Goal: Task Accomplishment & Management: Use online tool/utility

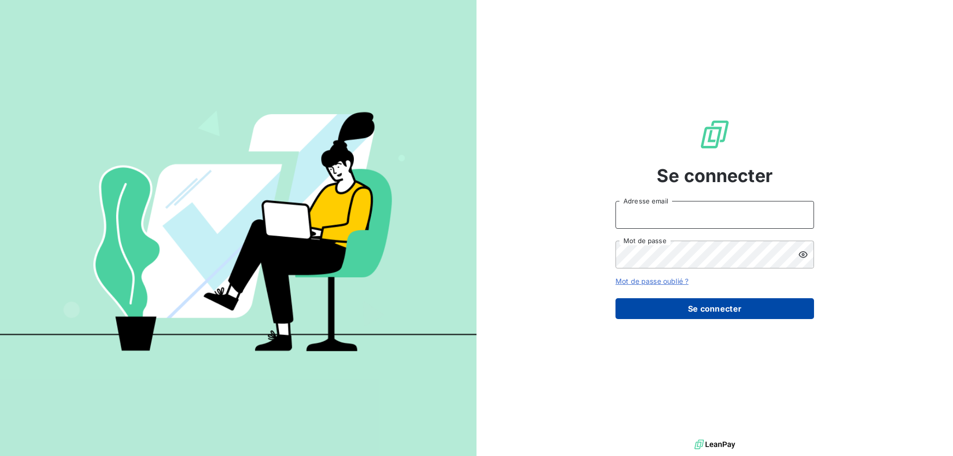
type input "[EMAIL_ADDRESS][DOMAIN_NAME]"
click at [760, 311] on button "Se connecter" at bounding box center [715, 308] width 199 height 21
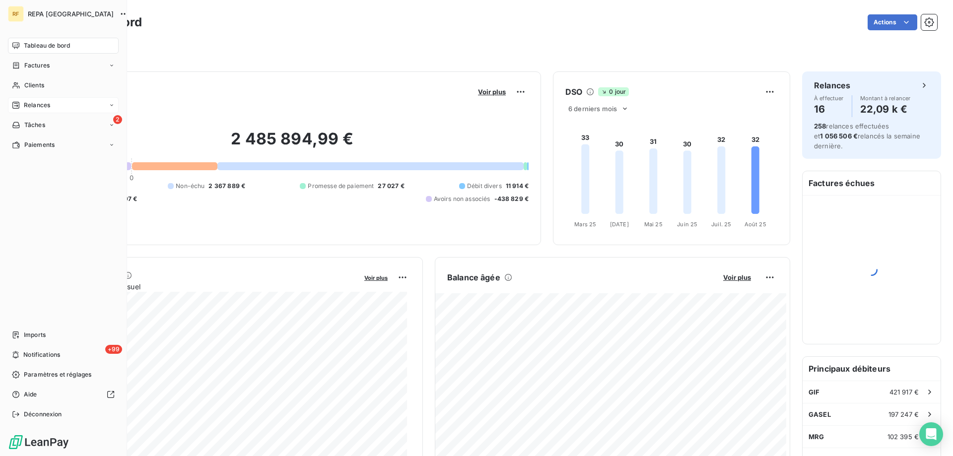
click at [35, 100] on div "Relances" at bounding box center [63, 105] width 111 height 16
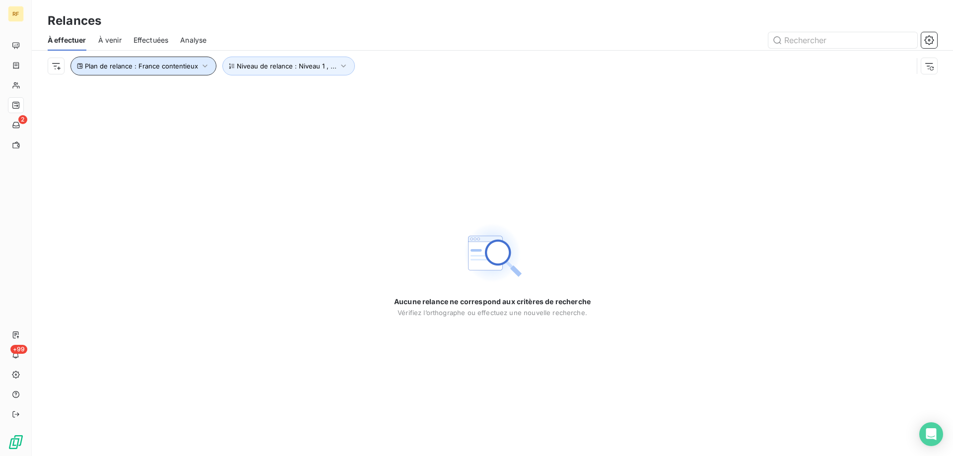
click at [181, 69] on span "Plan de relance : France contentieux" at bounding box center [141, 66] width 113 height 8
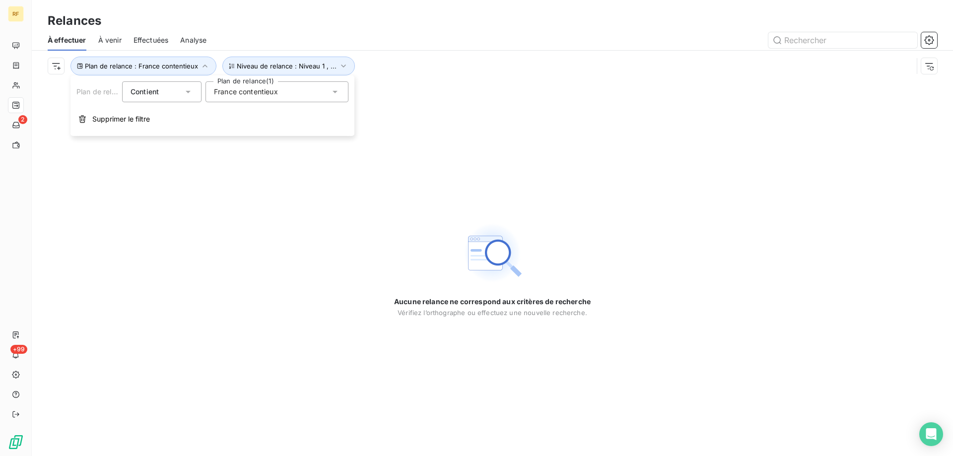
click at [240, 97] on div "France contentieux" at bounding box center [277, 91] width 143 height 21
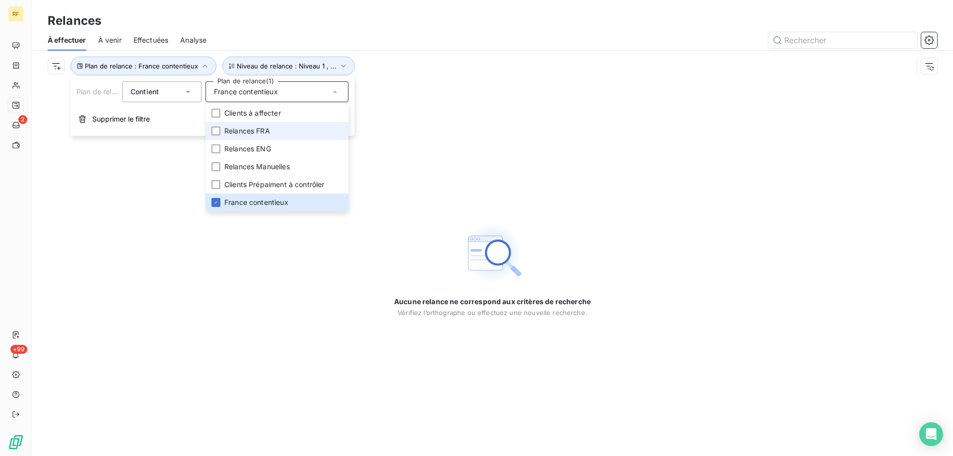
click at [228, 135] on span "Relances FRA" at bounding box center [247, 131] width 46 height 10
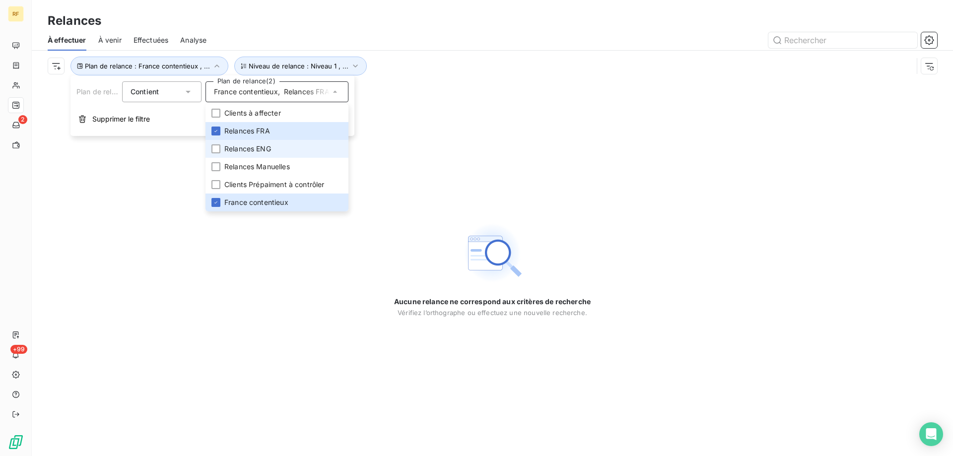
click at [221, 145] on li "Relances ENG" at bounding box center [277, 149] width 143 height 18
click at [226, 199] on span "France contentieux" at bounding box center [256, 203] width 64 height 10
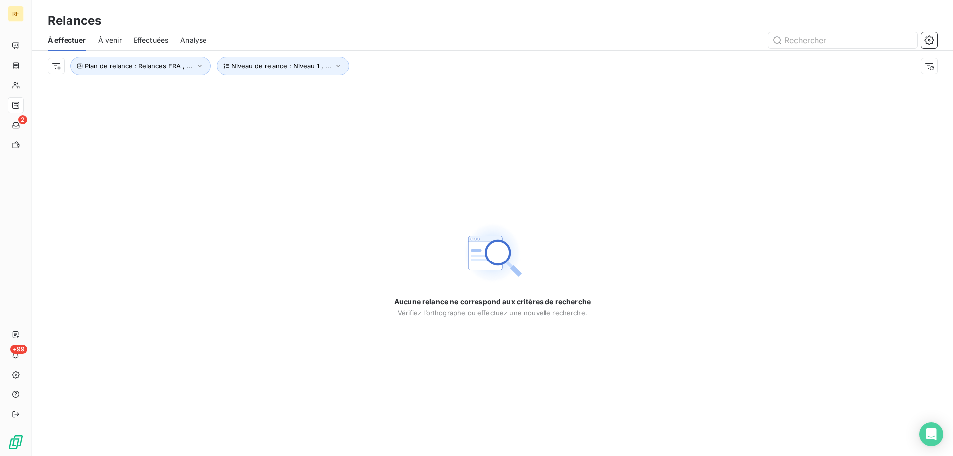
click at [147, 240] on div "Aucune relance ne correspond aux critères de recherche [PERSON_NAME] l’orthogra…" at bounding box center [492, 268] width 921 height 375
click at [271, 69] on span "Niveau de relance : Niveau 1 , ..." at bounding box center [281, 66] width 100 height 8
click at [222, 247] on div "Aucune relance ne correspond aux critères de recherche [PERSON_NAME] l’orthogra…" at bounding box center [492, 268] width 921 height 375
click at [286, 75] on div "Plan de relance : Relances FRA , ... Niveau de relance : Niveau 1 , ..." at bounding box center [493, 66] width 890 height 31
click at [260, 63] on span "Niveau de relance : Niveau 1 , ..." at bounding box center [281, 66] width 100 height 8
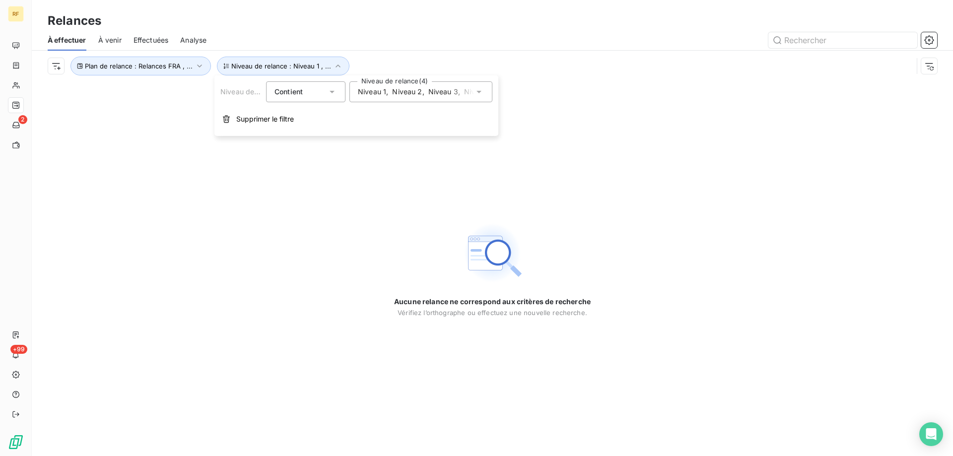
click at [370, 85] on div "Niveau 1 , [PERSON_NAME] 2 , [PERSON_NAME] 3 , Niveau 4" at bounding box center [420, 91] width 143 height 21
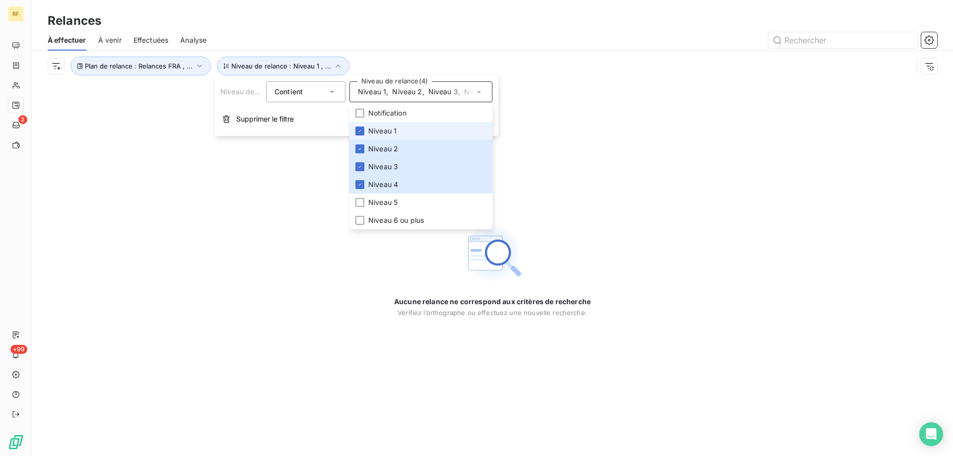
click at [371, 135] on span "Niveau 1" at bounding box center [382, 131] width 28 height 10
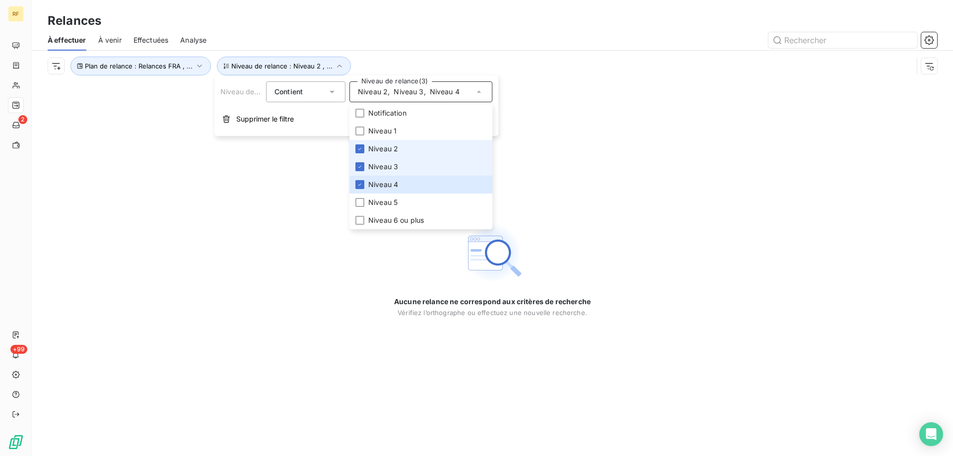
drag, startPoint x: 371, startPoint y: 145, endPoint x: 370, endPoint y: 159, distance: 13.9
click at [371, 146] on span "Niveau 2" at bounding box center [383, 149] width 30 height 10
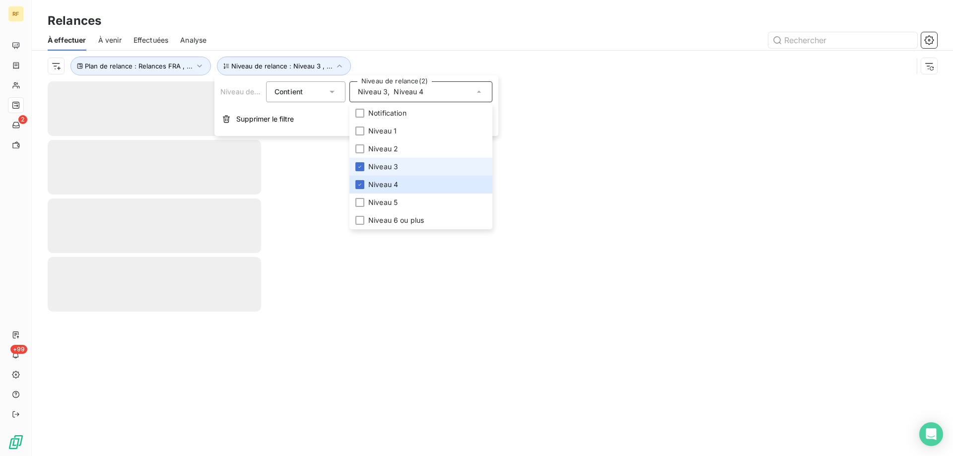
click at [369, 168] on span "Niveau 3" at bounding box center [383, 167] width 30 height 10
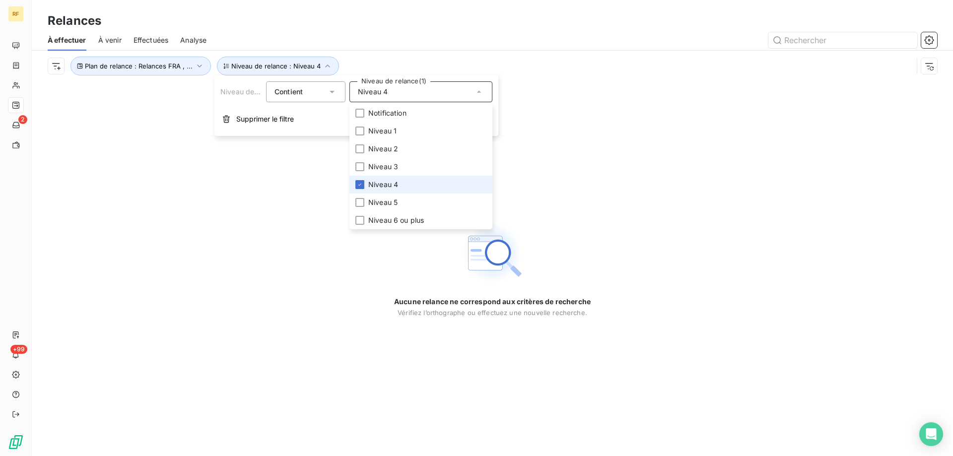
click at [368, 187] on span "Niveau 4" at bounding box center [383, 185] width 30 height 10
click at [287, 306] on div "Aucune relance ne correspond aux critères de recherche [PERSON_NAME] l’orthogra…" at bounding box center [492, 268] width 921 height 375
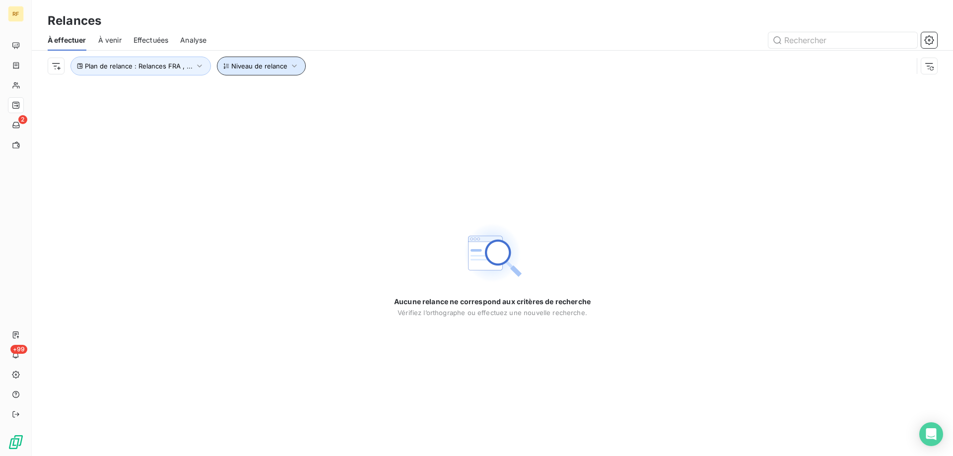
click at [267, 61] on button "Niveau de relance" at bounding box center [261, 66] width 89 height 19
click at [134, 135] on div "Aucune relance ne correspond aux critères de recherche [PERSON_NAME] l’orthogra…" at bounding box center [492, 268] width 921 height 375
click at [153, 69] on span "Plan de relance : Relances FRA , ..." at bounding box center [139, 66] width 108 height 8
click at [265, 91] on div "Relances FRA , Relances ENG" at bounding box center [263, 92] width 98 height 10
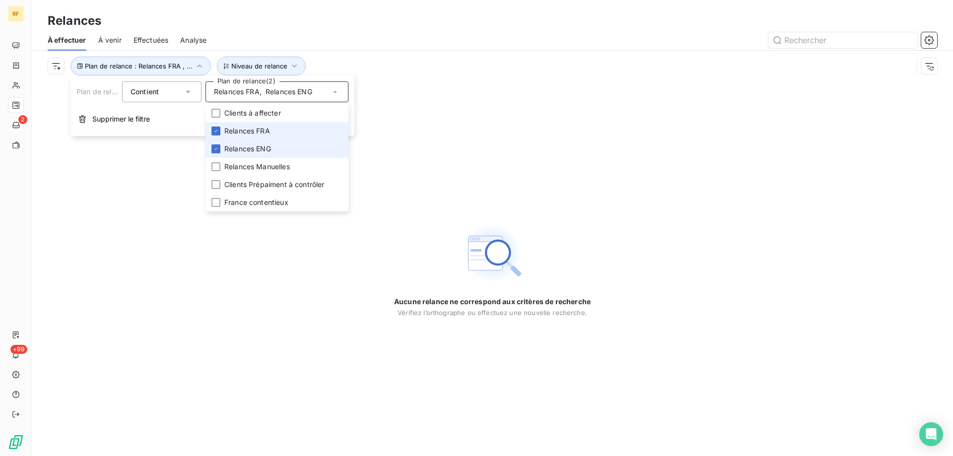
drag, startPoint x: 240, startPoint y: 127, endPoint x: 234, endPoint y: 148, distance: 22.0
click at [239, 128] on span "Relances FRA" at bounding box center [247, 131] width 46 height 10
click at [233, 154] on li "Relances ENG" at bounding box center [277, 149] width 143 height 18
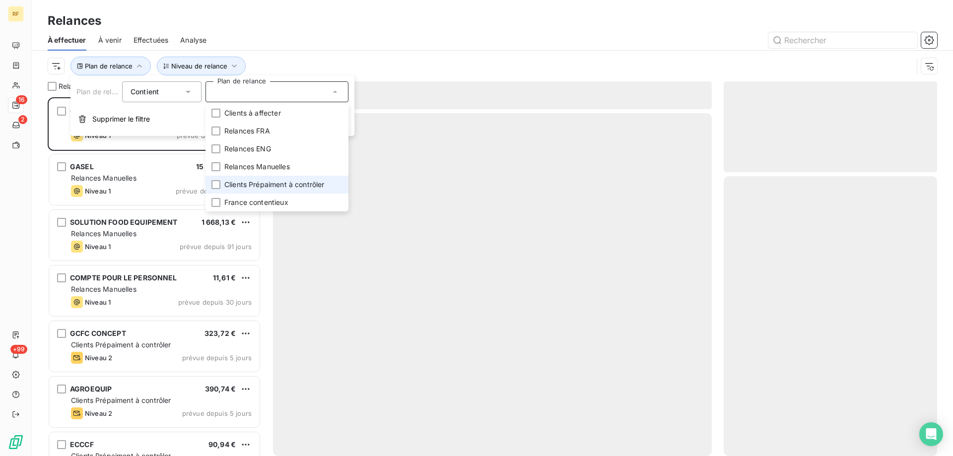
scroll to position [351, 206]
click at [229, 186] on span "Clients Prépaiment à contrôler" at bounding box center [274, 185] width 100 height 10
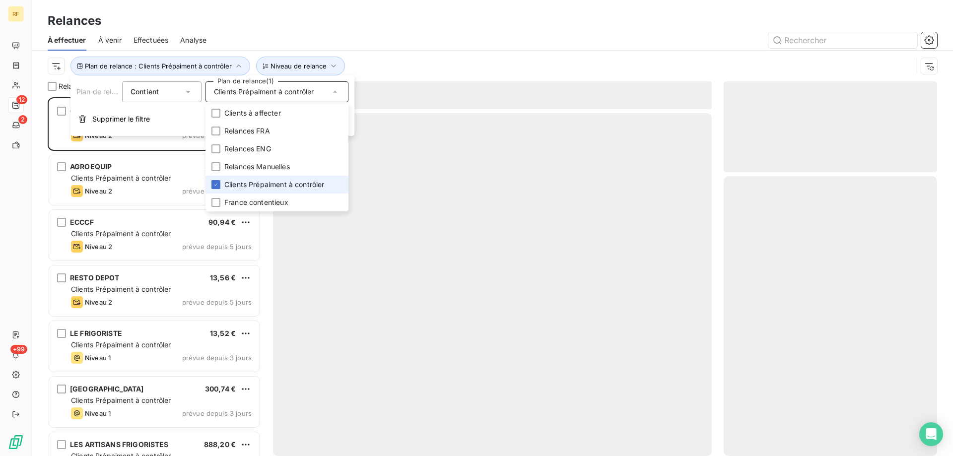
scroll to position [351, 206]
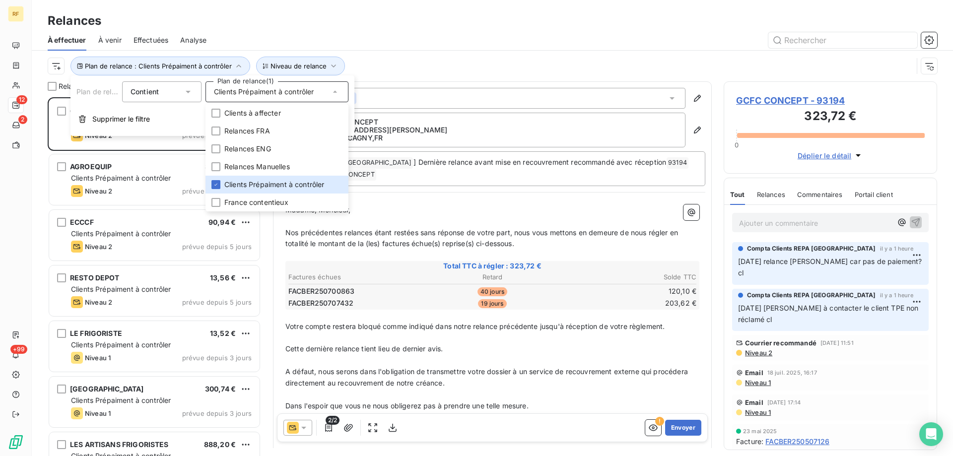
click at [351, 40] on div at bounding box center [577, 40] width 719 height 16
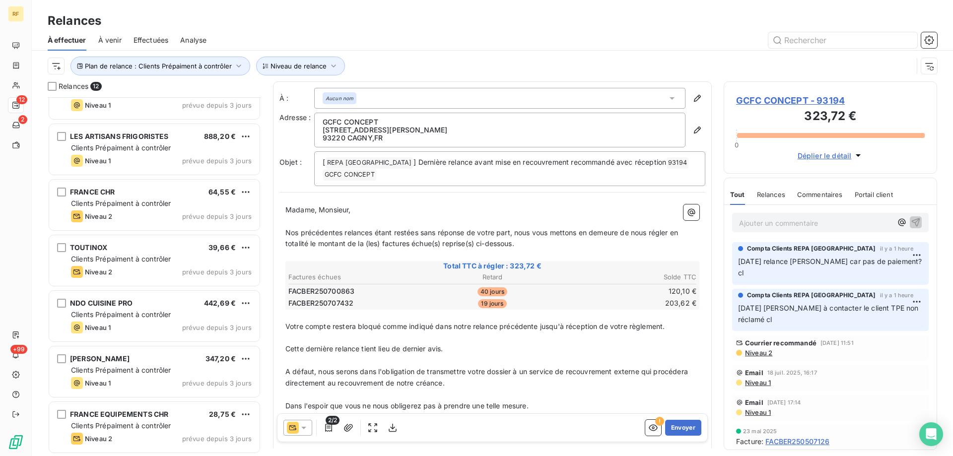
scroll to position [0, 0]
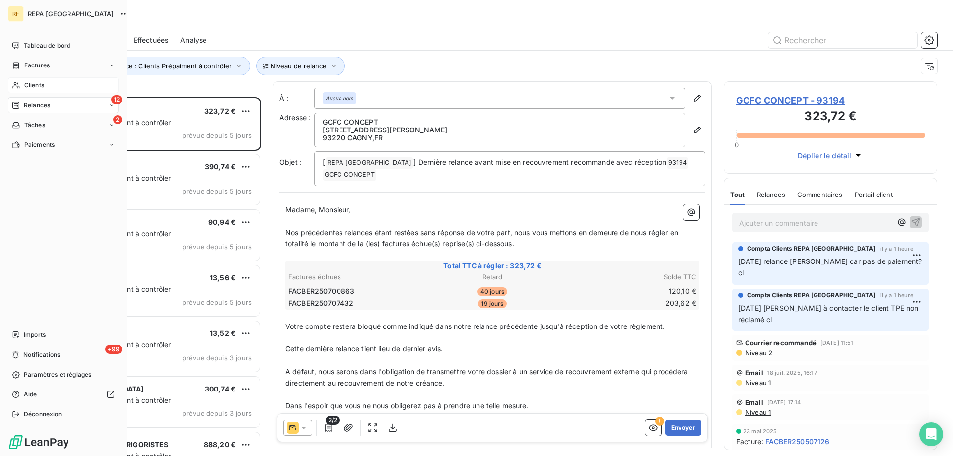
click at [36, 87] on span "Clients" at bounding box center [34, 85] width 20 height 9
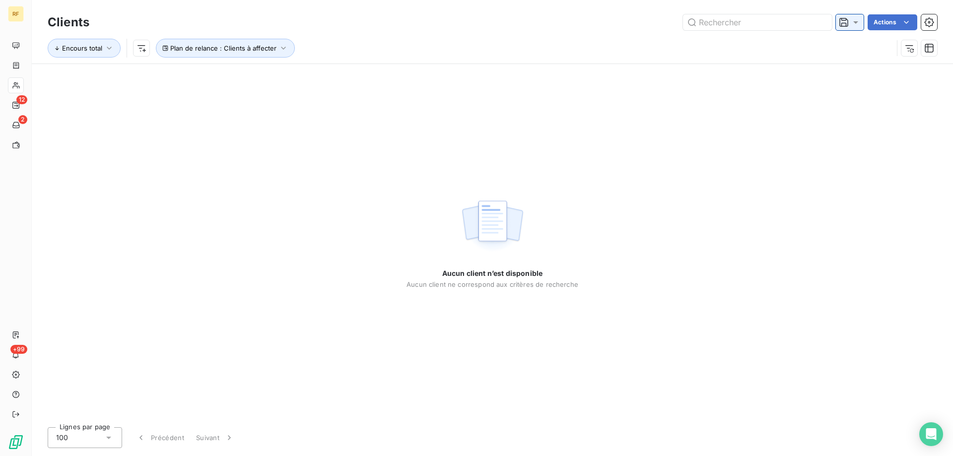
click at [857, 22] on icon at bounding box center [855, 22] width 5 height 2
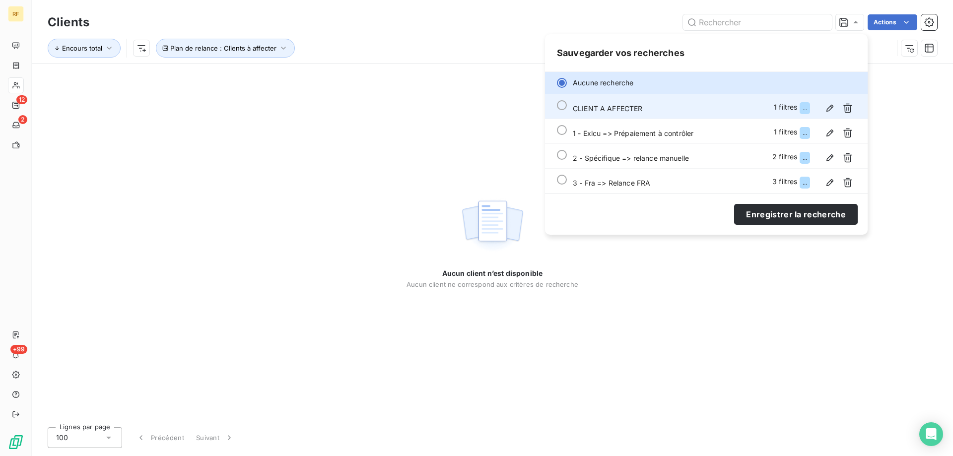
click at [694, 115] on div "CLIENT A AFFECTER 1 filtres ..." at bounding box center [714, 108] width 283 height 16
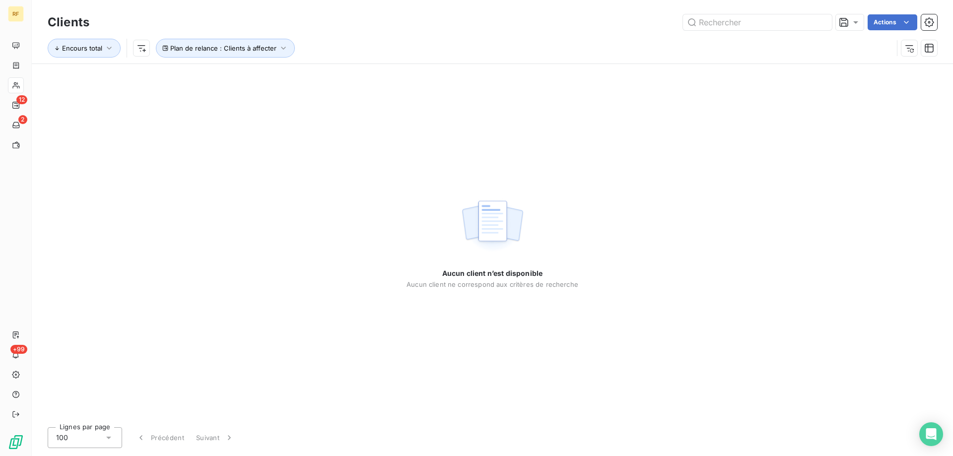
click at [340, 189] on div "Aucun client n’est disponible Aucun client ne correspond aux critères de recher…" at bounding box center [492, 241] width 921 height 355
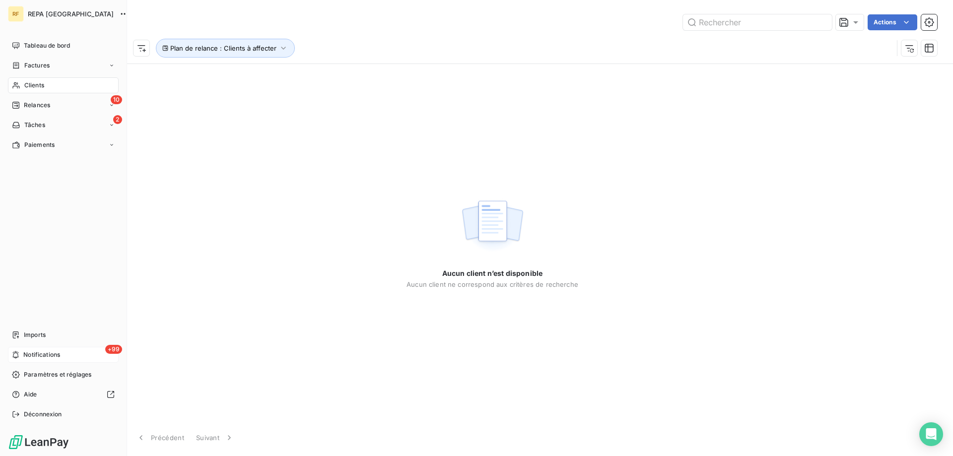
click at [30, 352] on span "Notifications" at bounding box center [41, 354] width 37 height 9
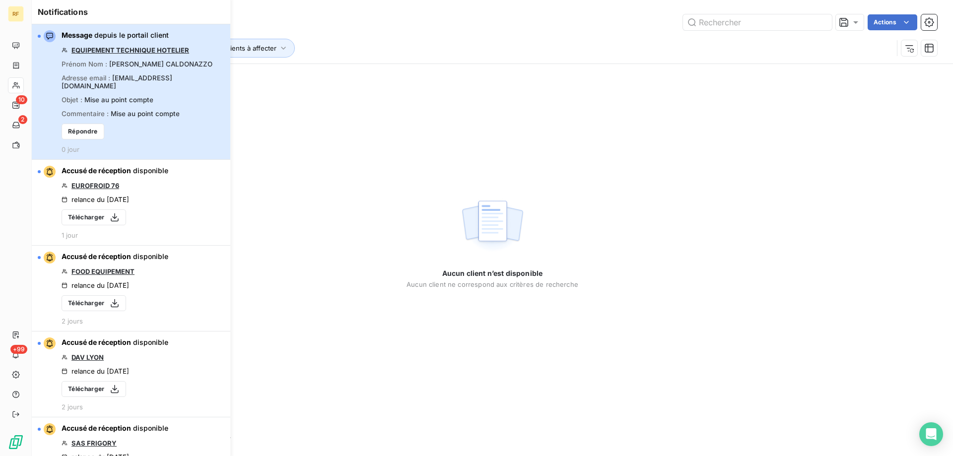
click at [154, 110] on span "Mise au point compte" at bounding box center [145, 114] width 69 height 8
